Goal: Communication & Community: Answer question/provide support

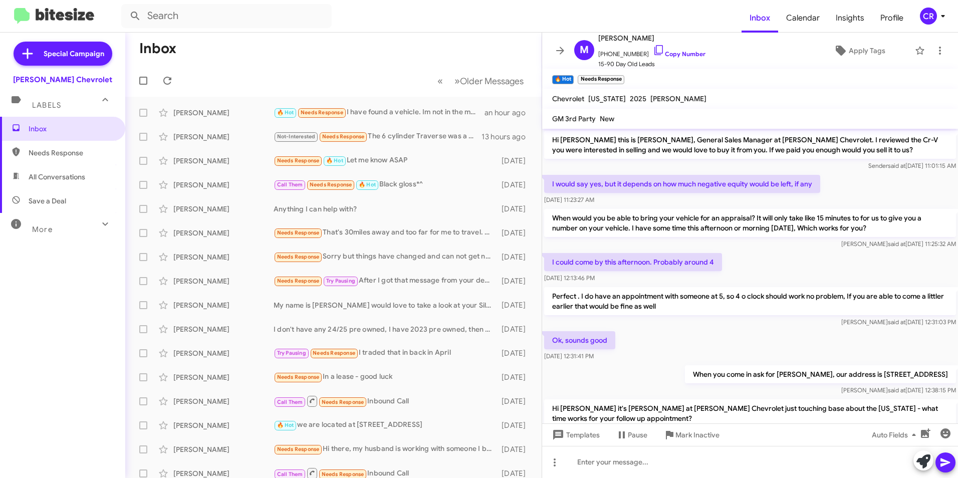
click at [44, 152] on span "Needs Response" at bounding box center [71, 153] width 85 height 10
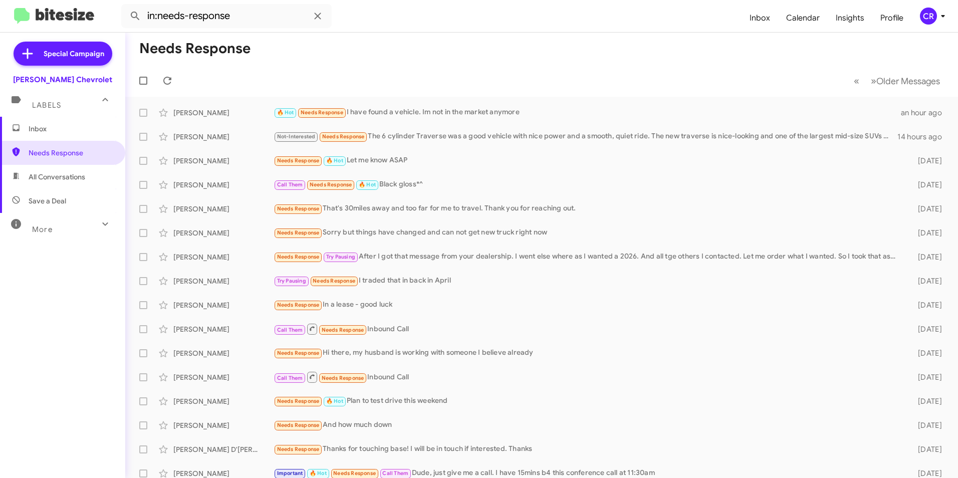
click at [59, 177] on span "All Conversations" at bounding box center [57, 177] width 57 height 10
type input "in:all-conversations"
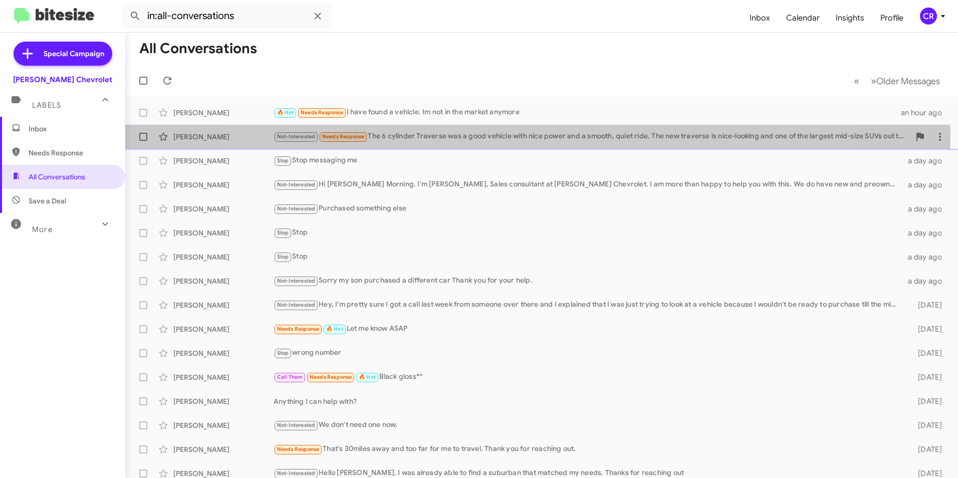
click at [521, 134] on div "Not-Interested Needs Response The 6 cylinder Traverse was a good vehicle with n…" at bounding box center [592, 137] width 636 height 12
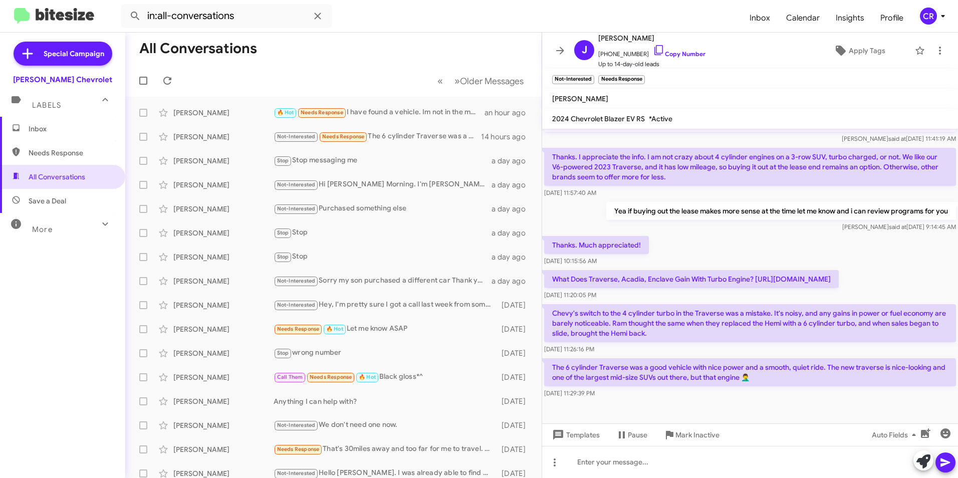
scroll to position [232, 0]
